Goal: Task Accomplishment & Management: Complete application form

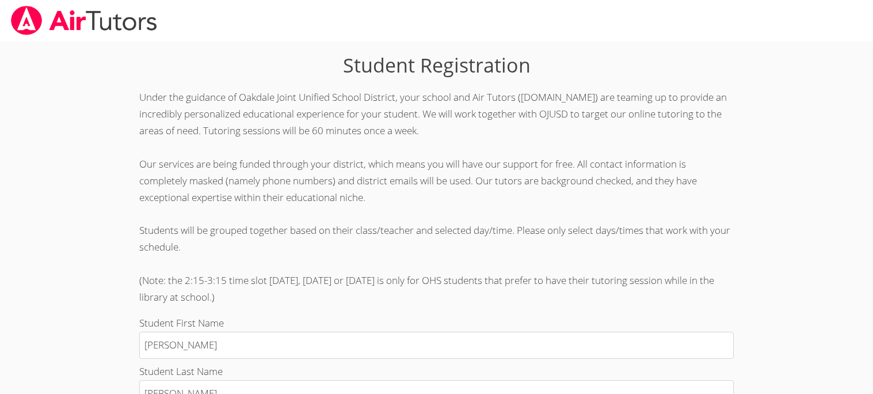
scroll to position [539, 0]
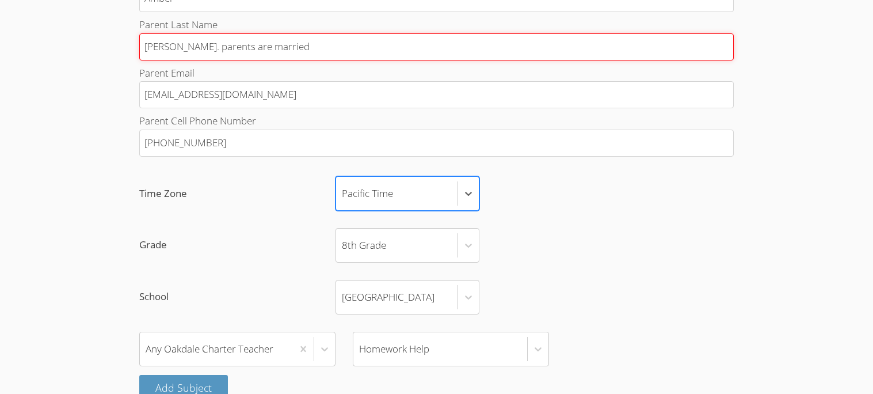
click at [276, 39] on input "Stokes. parents are married" at bounding box center [436, 46] width 594 height 27
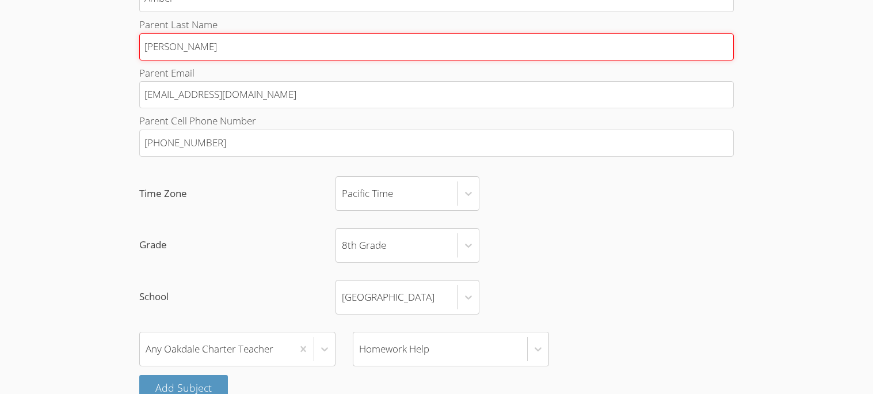
type input "Stokes"
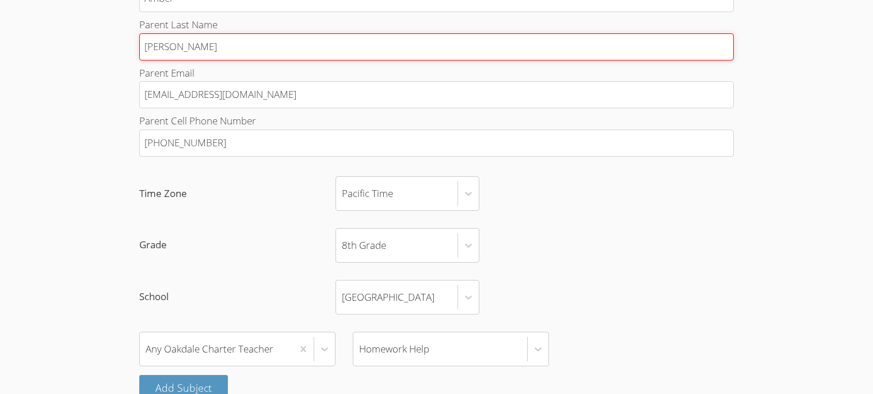
click at [215, 45] on input "Stokes" at bounding box center [436, 46] width 594 height 27
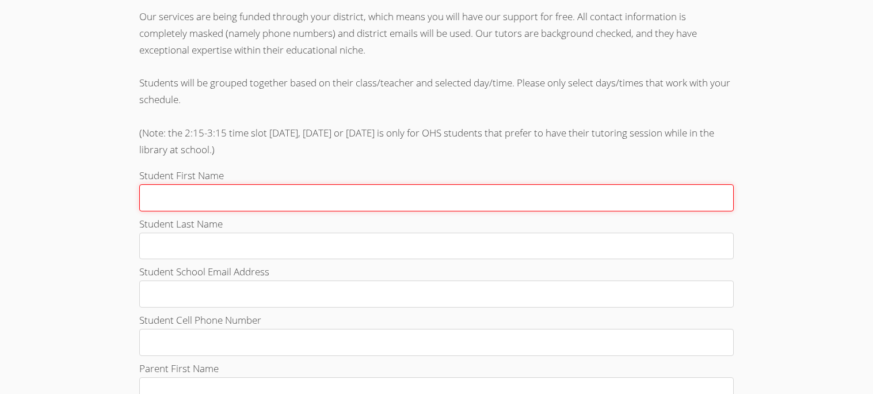
scroll to position [147, 0]
